Goal: Transaction & Acquisition: Purchase product/service

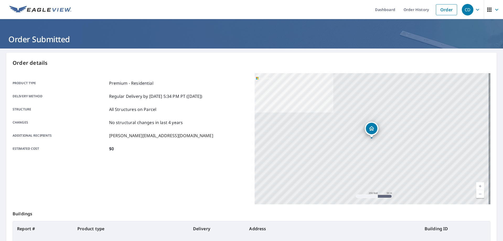
scroll to position [50, 0]
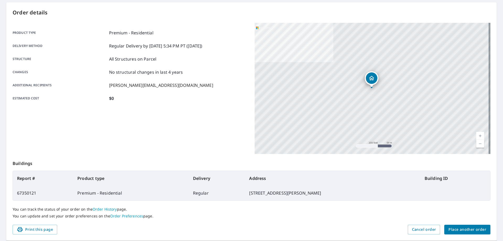
click at [465, 229] on span "Place another order" at bounding box center [468, 229] width 38 height 7
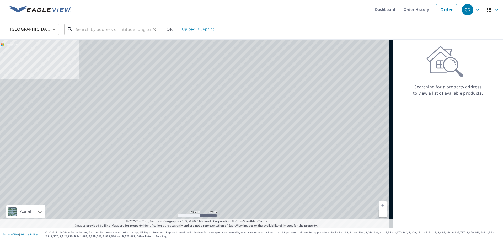
click at [141, 30] on input "text" at bounding box center [113, 29] width 75 height 15
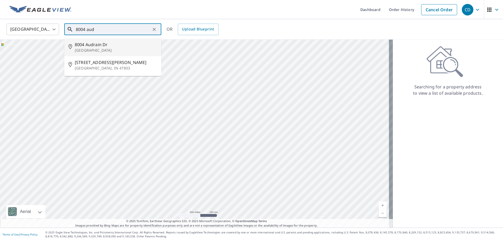
click at [110, 46] on span "8004 Audrain Dr" at bounding box center [116, 44] width 82 height 6
type input "[STREET_ADDRESS]"
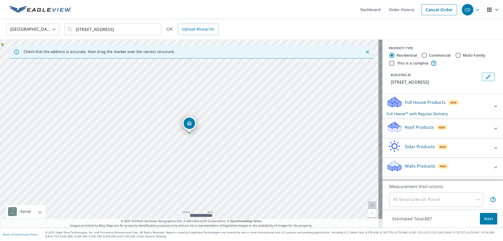
click at [415, 122] on div "Roof Products New" at bounding box center [438, 128] width 103 height 15
click at [391, 140] on div "Premium $0" at bounding box center [443, 143] width 112 height 15
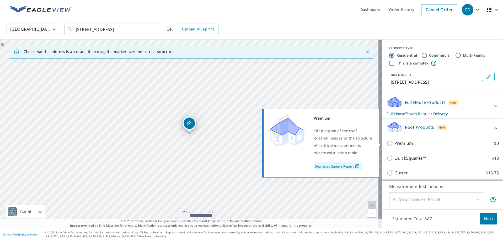
click at [394, 143] on p "Premium" at bounding box center [403, 143] width 19 height 7
click at [391, 143] on input "Premium $0" at bounding box center [391, 143] width 8 height 6
checkbox input "true"
checkbox input "false"
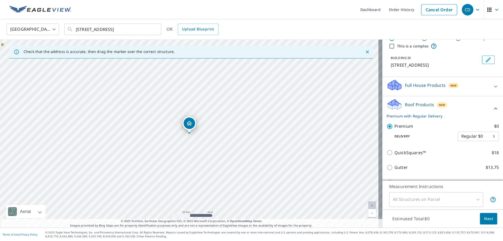
scroll to position [26, 0]
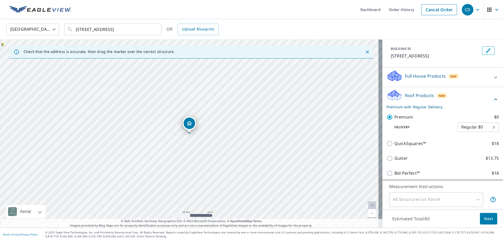
click at [484, 220] on span "Next" at bounding box center [488, 219] width 9 height 7
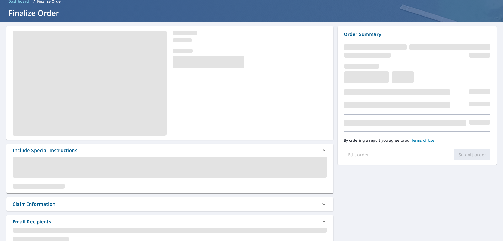
scroll to position [52, 0]
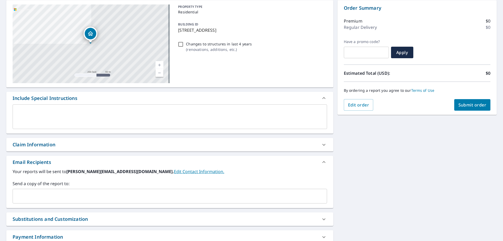
click at [28, 192] on input "text" at bounding box center [166, 196] width 302 height 10
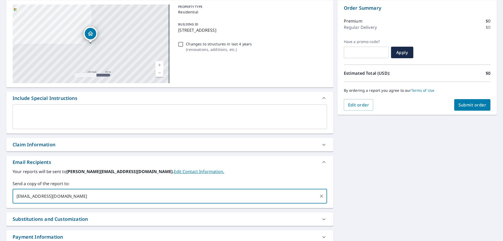
type input "[EMAIL_ADDRESS][DOMAIN_NAME]"
click at [471, 103] on span "Submit order" at bounding box center [472, 105] width 28 height 6
checkbox input "true"
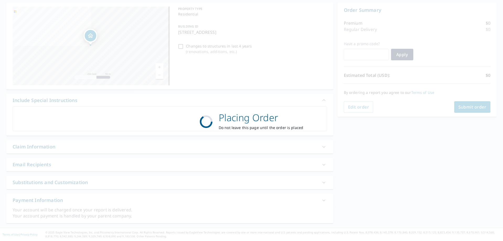
scroll to position [50, 0]
